Goal: Task Accomplishment & Management: Manage account settings

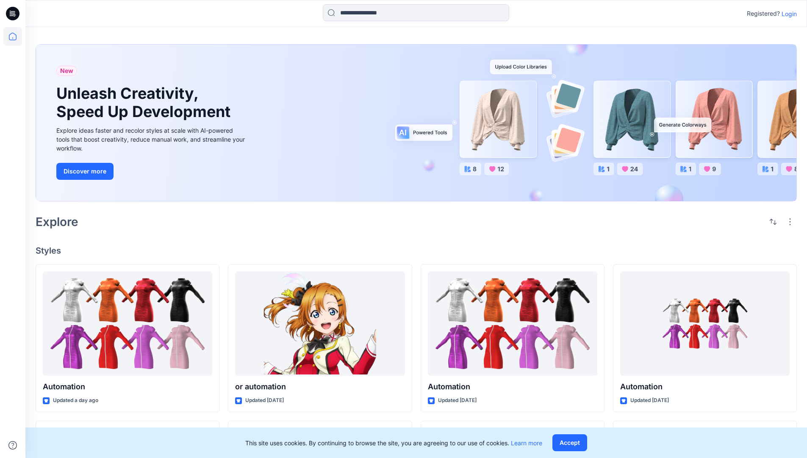
click at [787, 14] on p "Login" at bounding box center [789, 13] width 15 height 9
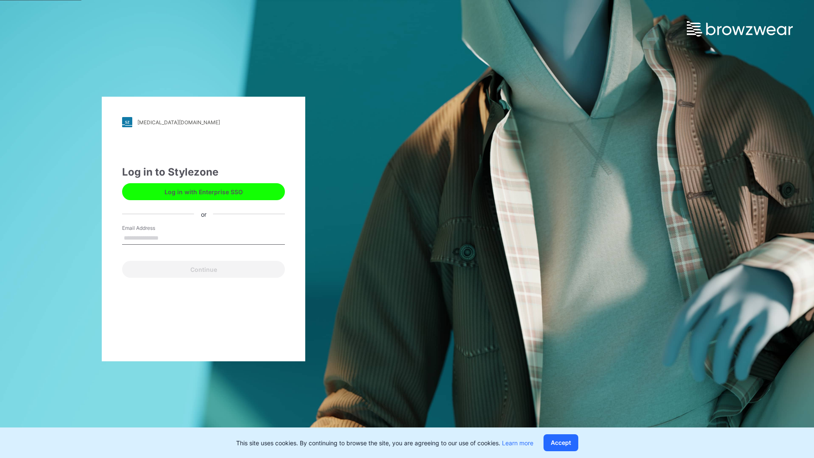
click at [167, 237] on input "Email Address" at bounding box center [203, 238] width 163 height 13
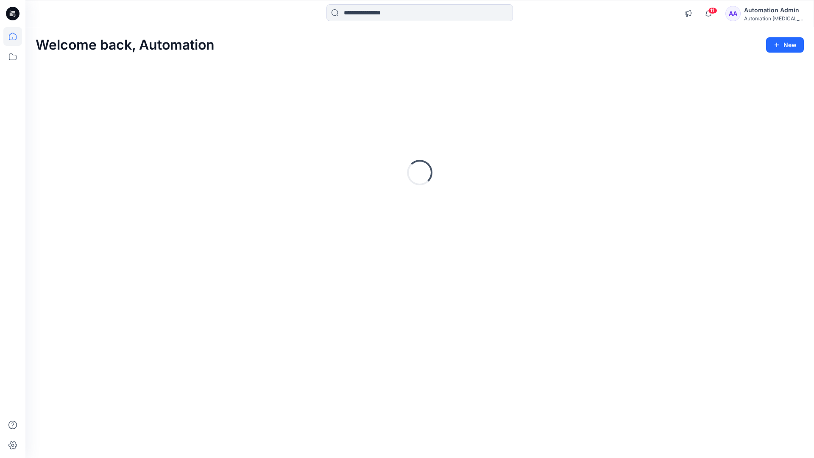
click at [16, 36] on icon at bounding box center [13, 37] width 8 height 8
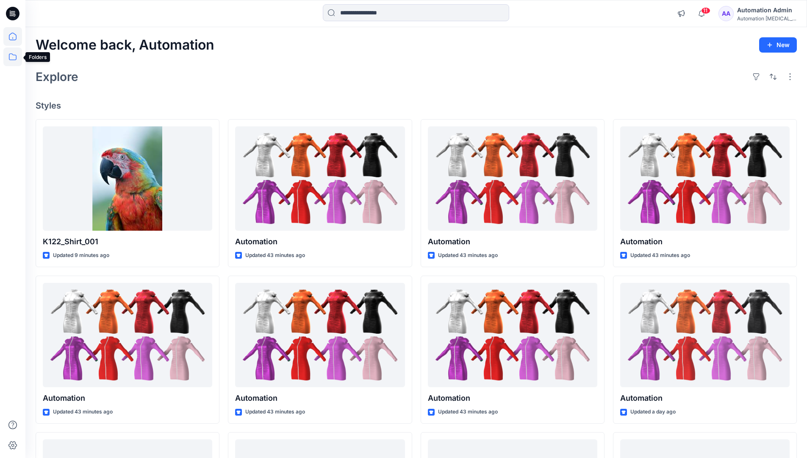
click at [15, 57] on icon at bounding box center [12, 56] width 19 height 19
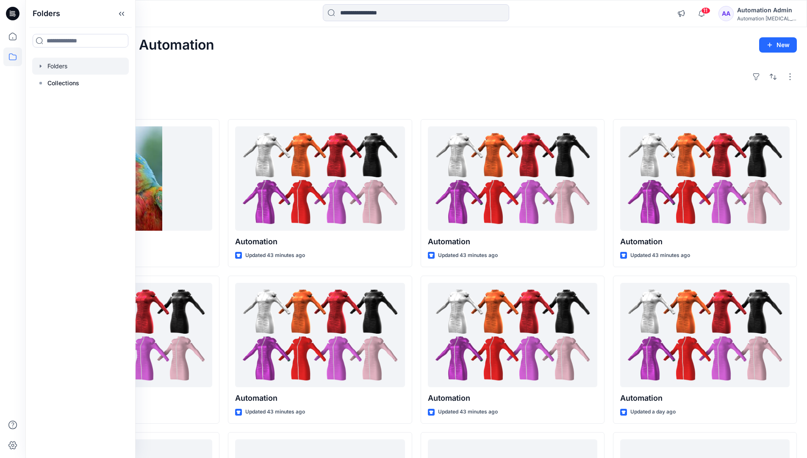
click at [91, 67] on div at bounding box center [80, 66] width 97 height 17
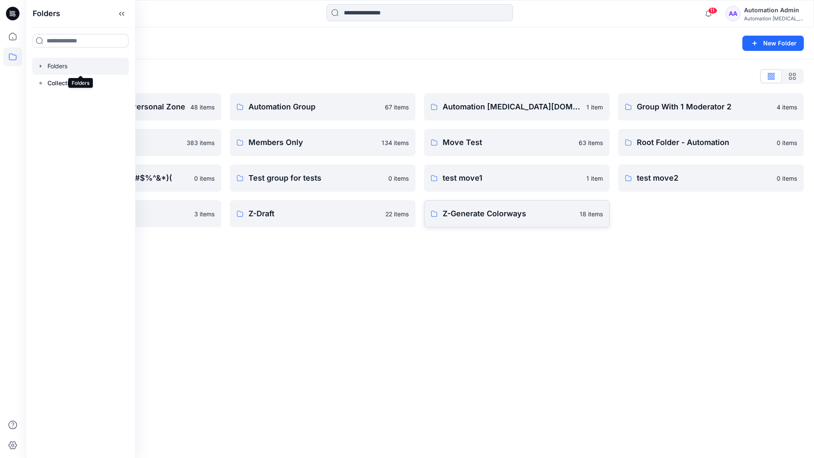
click at [540, 213] on p "Z-Generate Colorways" at bounding box center [508, 214] width 132 height 12
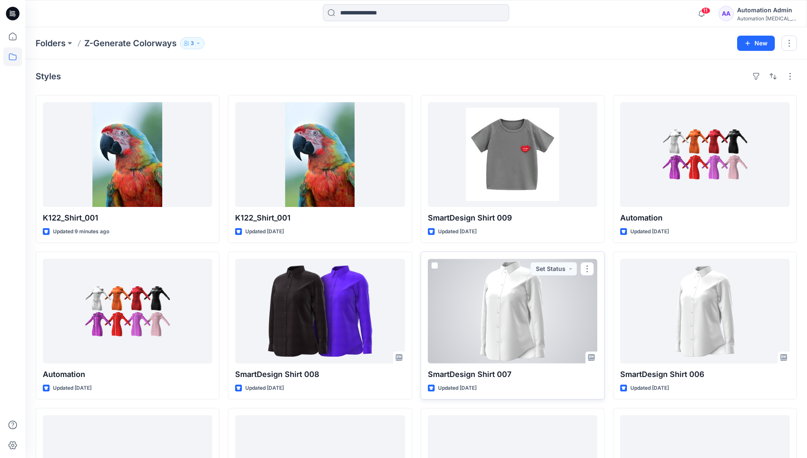
click at [436, 264] on span at bounding box center [434, 265] width 7 height 7
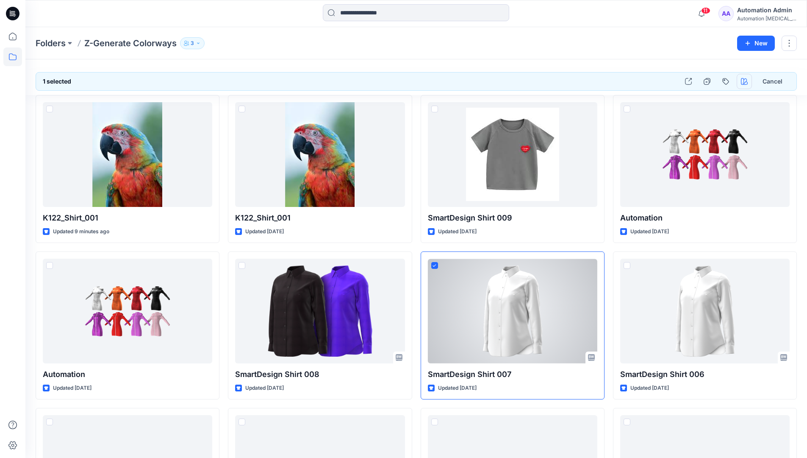
click at [744, 82] on icon "button" at bounding box center [744, 81] width 7 height 7
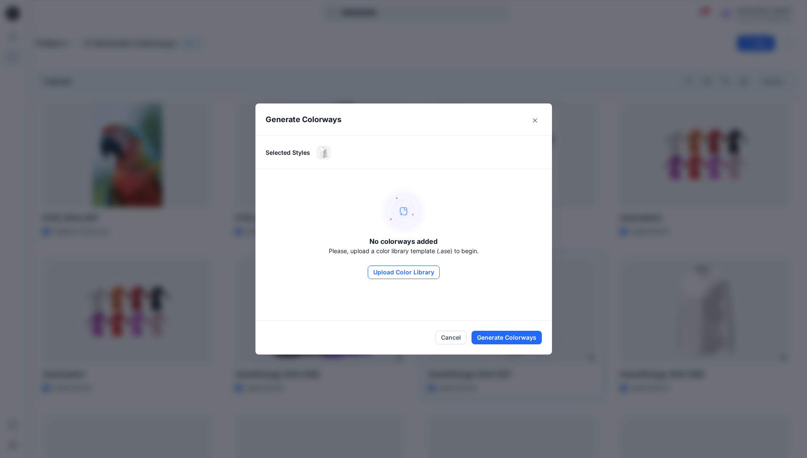
click at [416, 271] on button "Upload Color Library" at bounding box center [404, 272] width 72 height 14
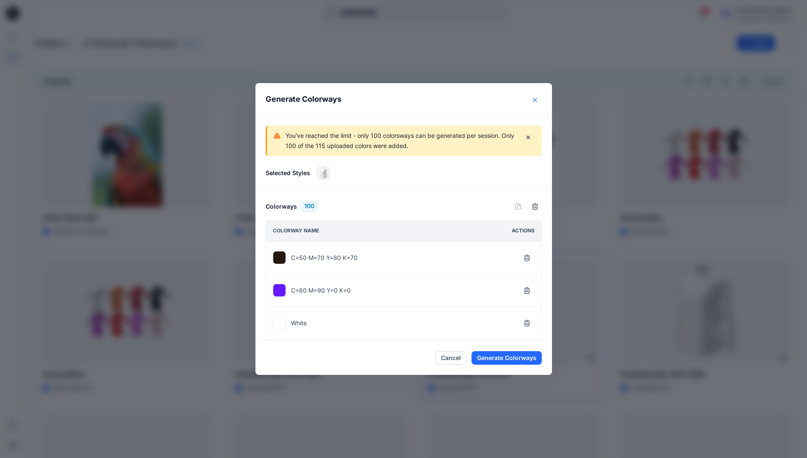
click at [537, 100] on icon "Close" at bounding box center [535, 100] width 4 height 4
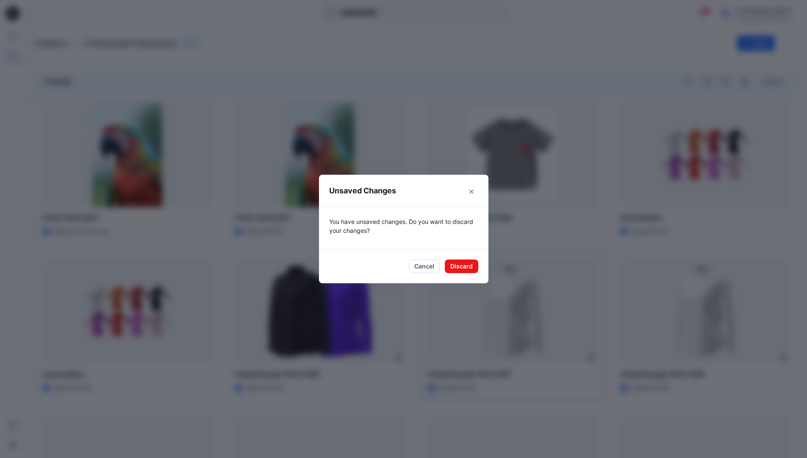
click at [469, 273] on footer "Cancel Discard" at bounding box center [404, 266] width 170 height 34
click at [474, 265] on button "Discard" at bounding box center [461, 266] width 33 height 14
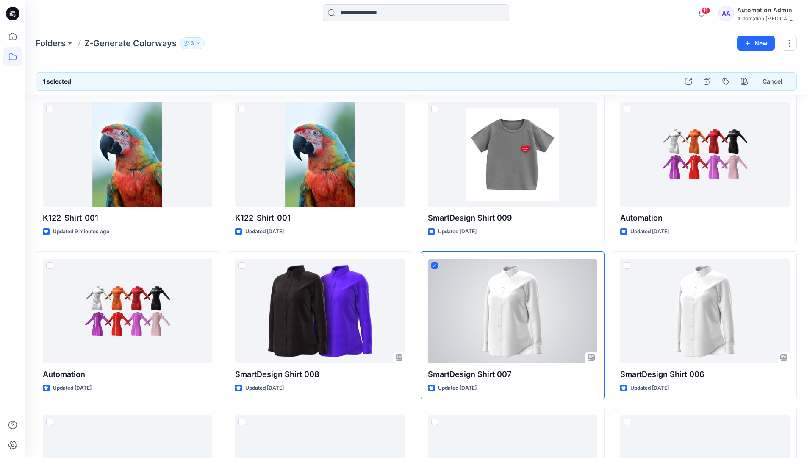
click at [774, 14] on div "Automation Admin" at bounding box center [766, 10] width 59 height 10
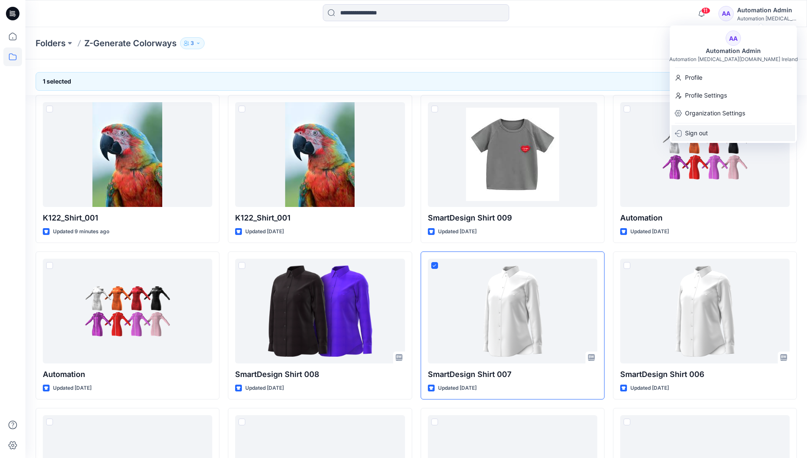
click at [740, 133] on div "Sign out" at bounding box center [734, 133] width 124 height 16
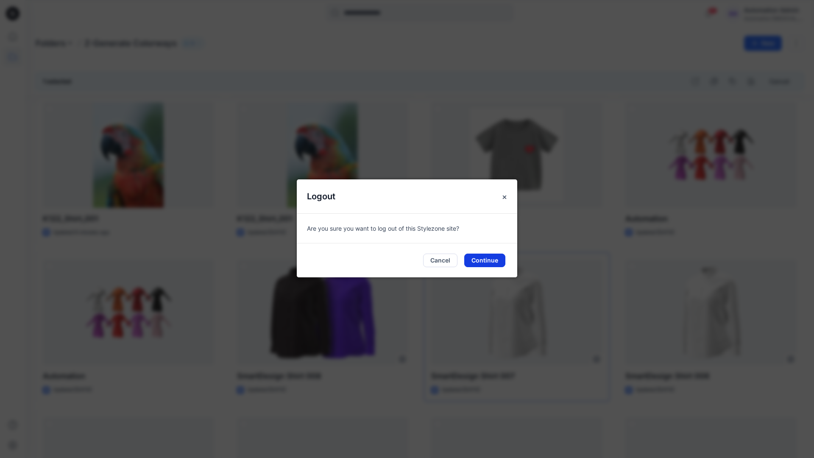
click at [489, 262] on button "Continue" at bounding box center [484, 260] width 41 height 14
